Goal: Task Accomplishment & Management: Use online tool/utility

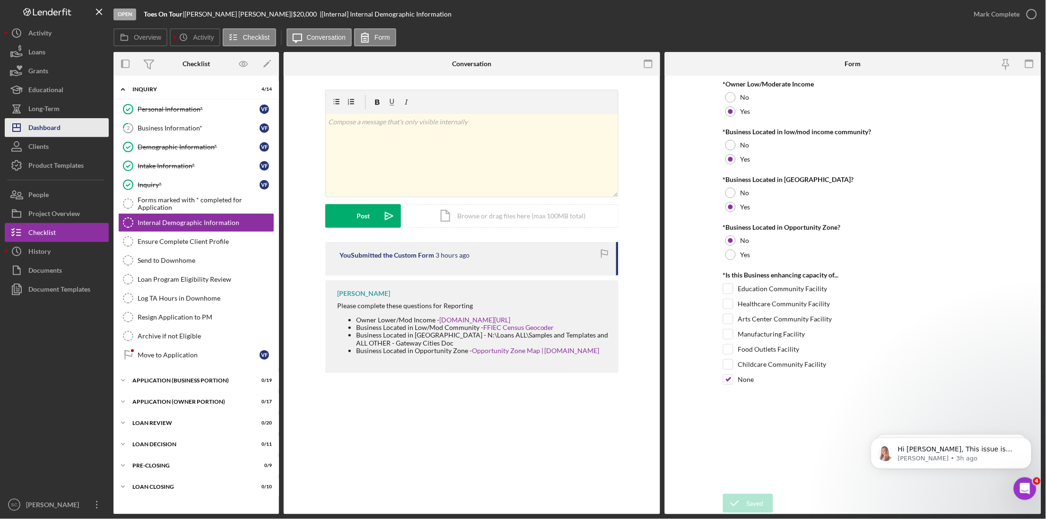
click at [61, 126] on button "Icon/Dashboard Dashboard" at bounding box center [57, 127] width 104 height 19
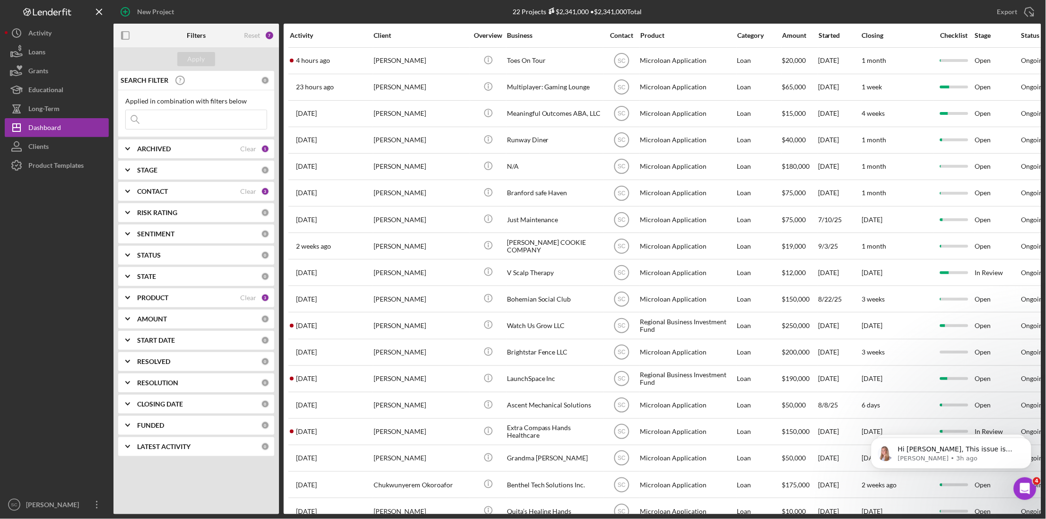
click at [177, 121] on input at bounding box center [196, 119] width 141 height 19
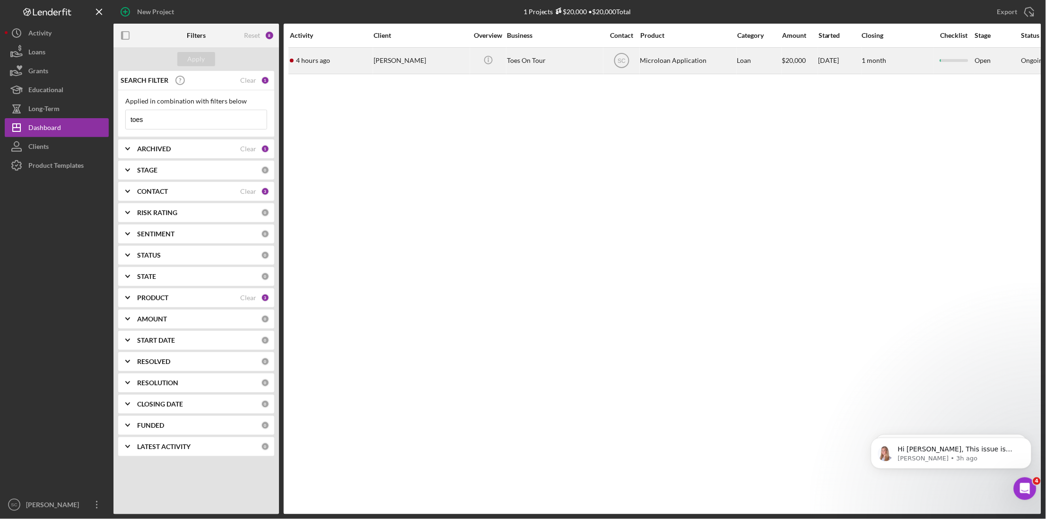
type input "toes"
click at [391, 69] on div "[PERSON_NAME]" at bounding box center [420, 60] width 95 height 25
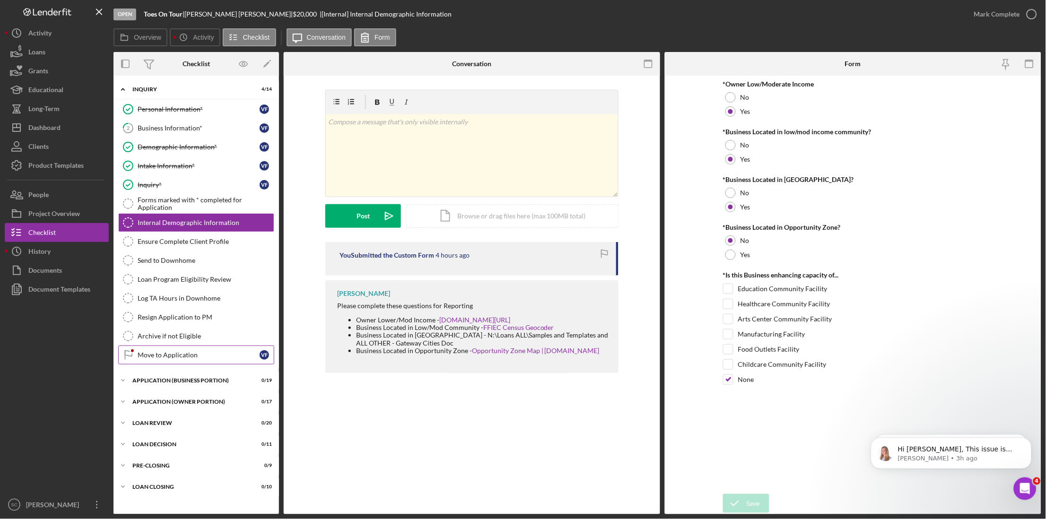
click at [167, 352] on link "Move to Application Move to Application V F" at bounding box center [196, 355] width 156 height 19
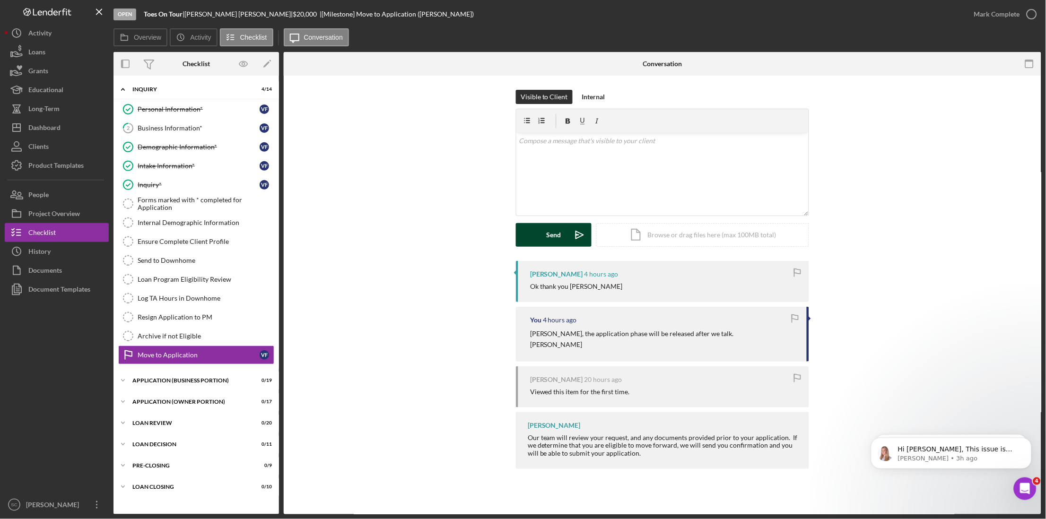
drag, startPoint x: 1010, startPoint y: 11, endPoint x: 587, endPoint y: 232, distance: 477.2
click at [599, 233] on div "Open Toes On Tour | [PERSON_NAME] | $20,000 $20,000 | [Milestone] Move to Appli…" at bounding box center [577, 257] width 928 height 514
click at [575, 169] on div "v Color teal Color pink Remove color Add row above Add row below Add column bef…" at bounding box center [662, 174] width 292 height 83
click at [524, 143] on p "To enrich screen reader interactions, please activate Accessibility in Grammarl…" at bounding box center [662, 141] width 287 height 10
